Goal: Task Accomplishment & Management: Manage account settings

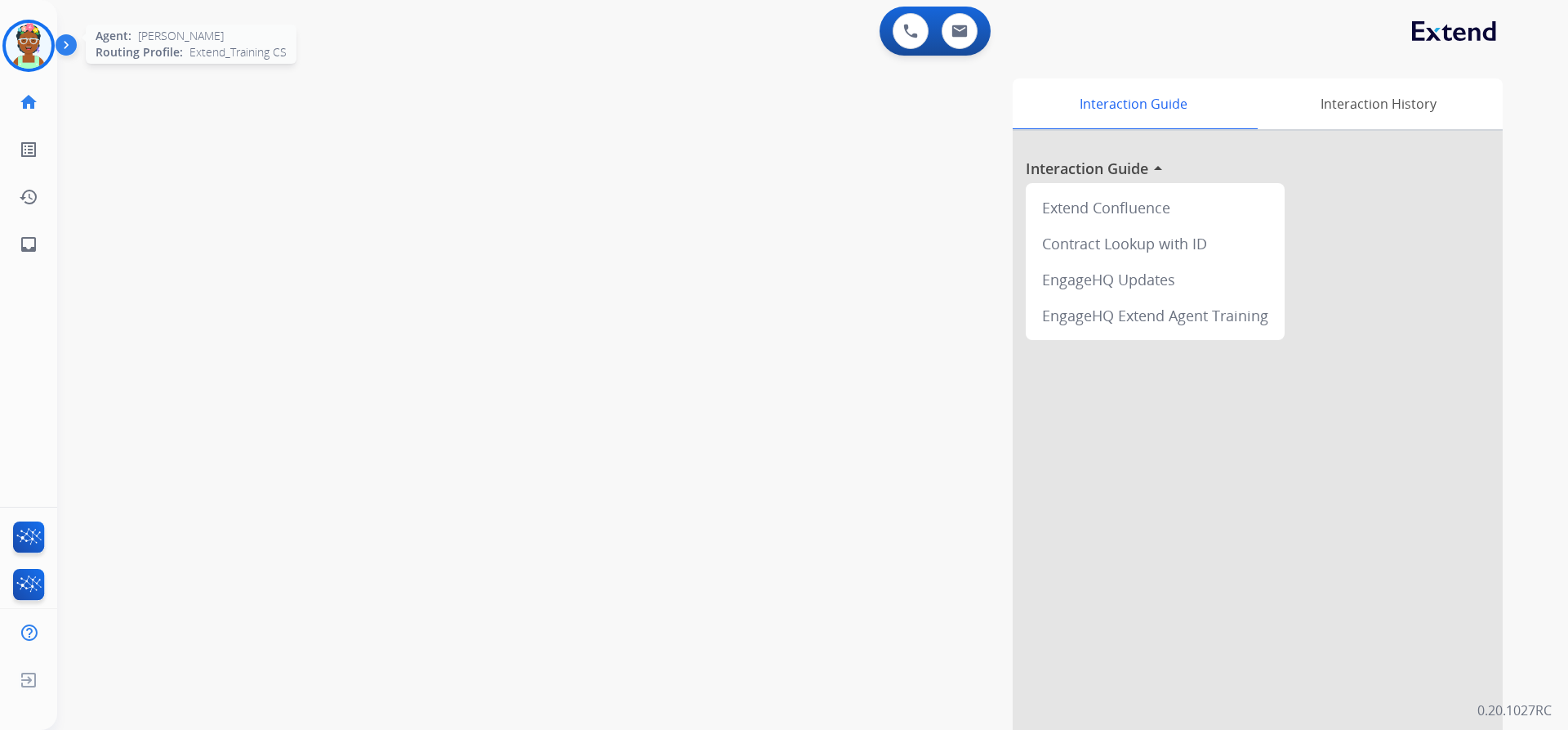
click at [48, 56] on img at bounding box center [28, 45] width 45 height 45
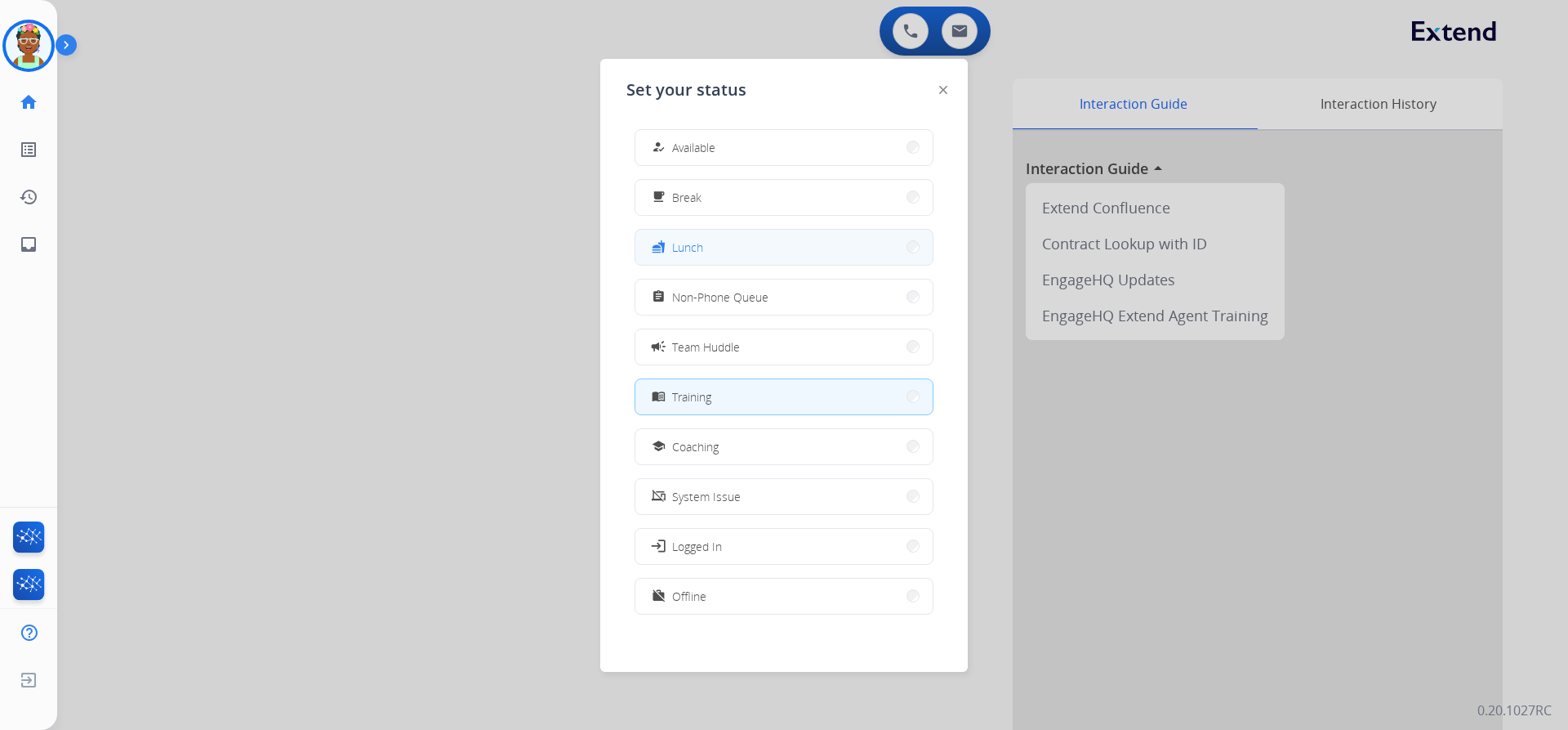
click at [743, 238] on button "fastfood Lunch" at bounding box center [784, 247] width 298 height 35
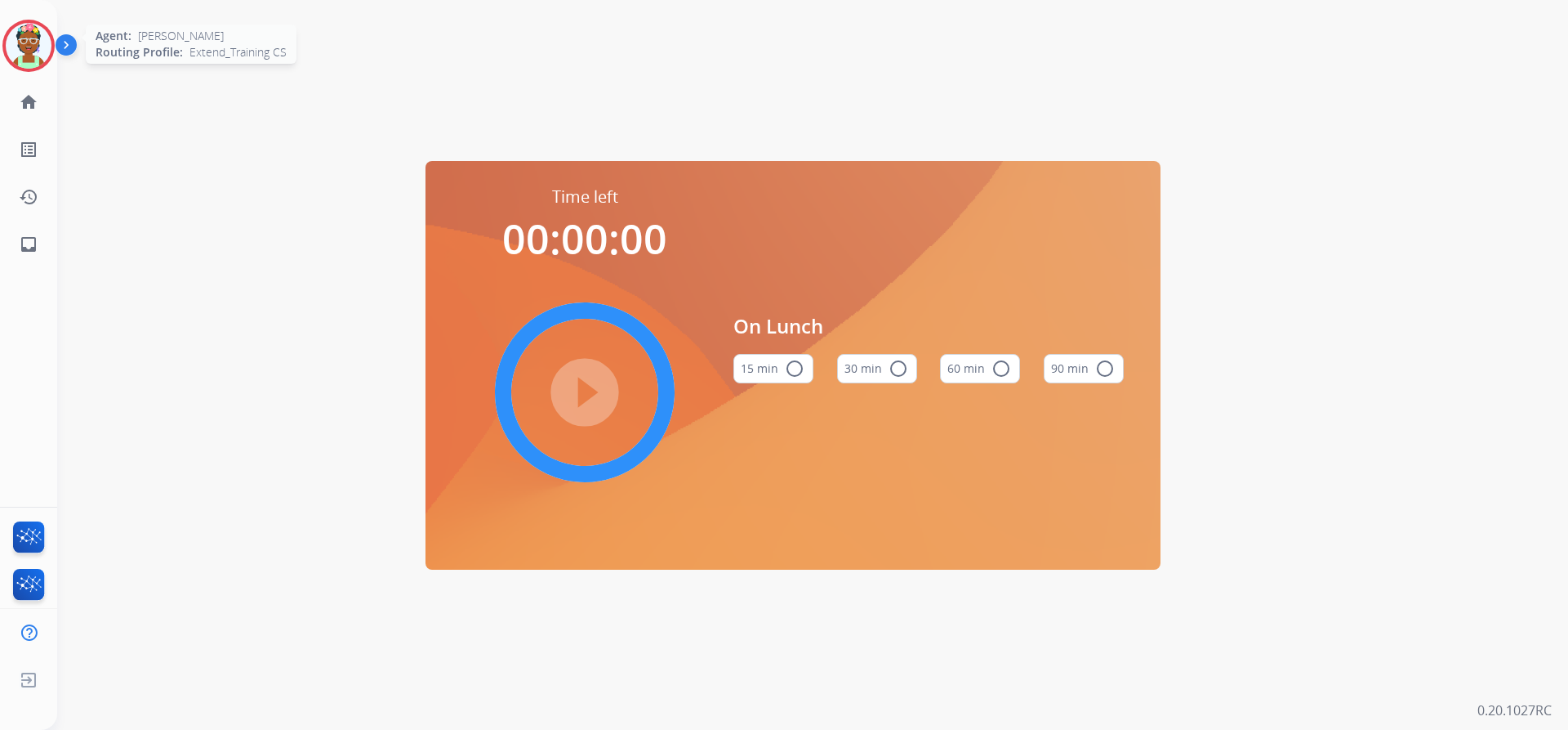
click at [9, 54] on img at bounding box center [28, 45] width 45 height 45
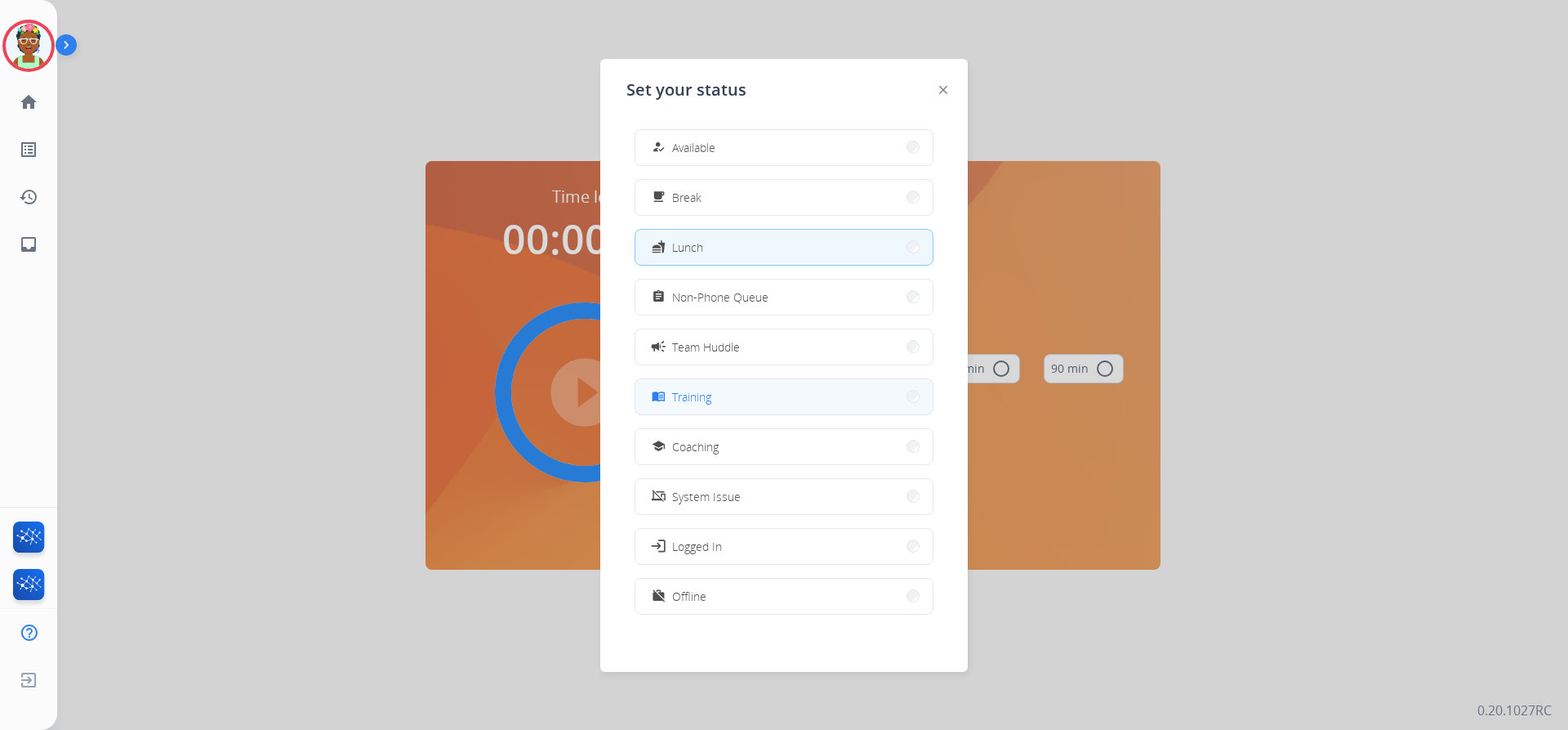
click at [689, 409] on button "menu_book Training" at bounding box center [784, 397] width 298 height 35
